Goal: Task Accomplishment & Management: Manage account settings

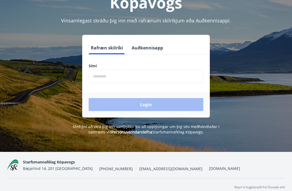
click at [160, 74] on input "phone" at bounding box center [146, 76] width 114 height 13
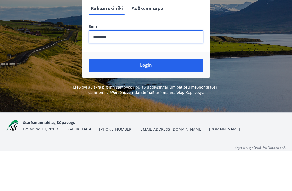
type input "********"
click at [164, 98] on button "Login" at bounding box center [146, 104] width 114 height 13
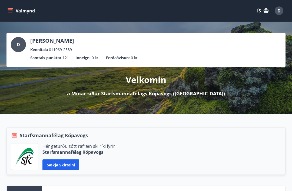
click at [12, 11] on icon "menu" at bounding box center [11, 11] width 6 height 1
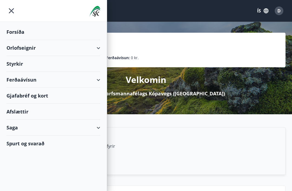
click at [16, 94] on div "Gjafabréf og kort" at bounding box center [53, 96] width 94 height 16
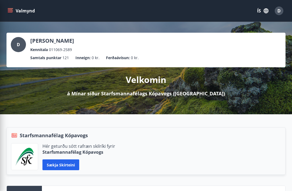
click at [278, 9] on span "D" at bounding box center [278, 11] width 3 height 6
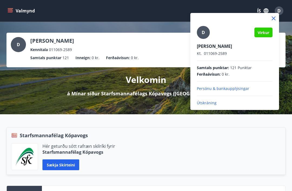
click at [211, 103] on p "Útskráning" at bounding box center [235, 102] width 76 height 5
